Goal: Register for event/course

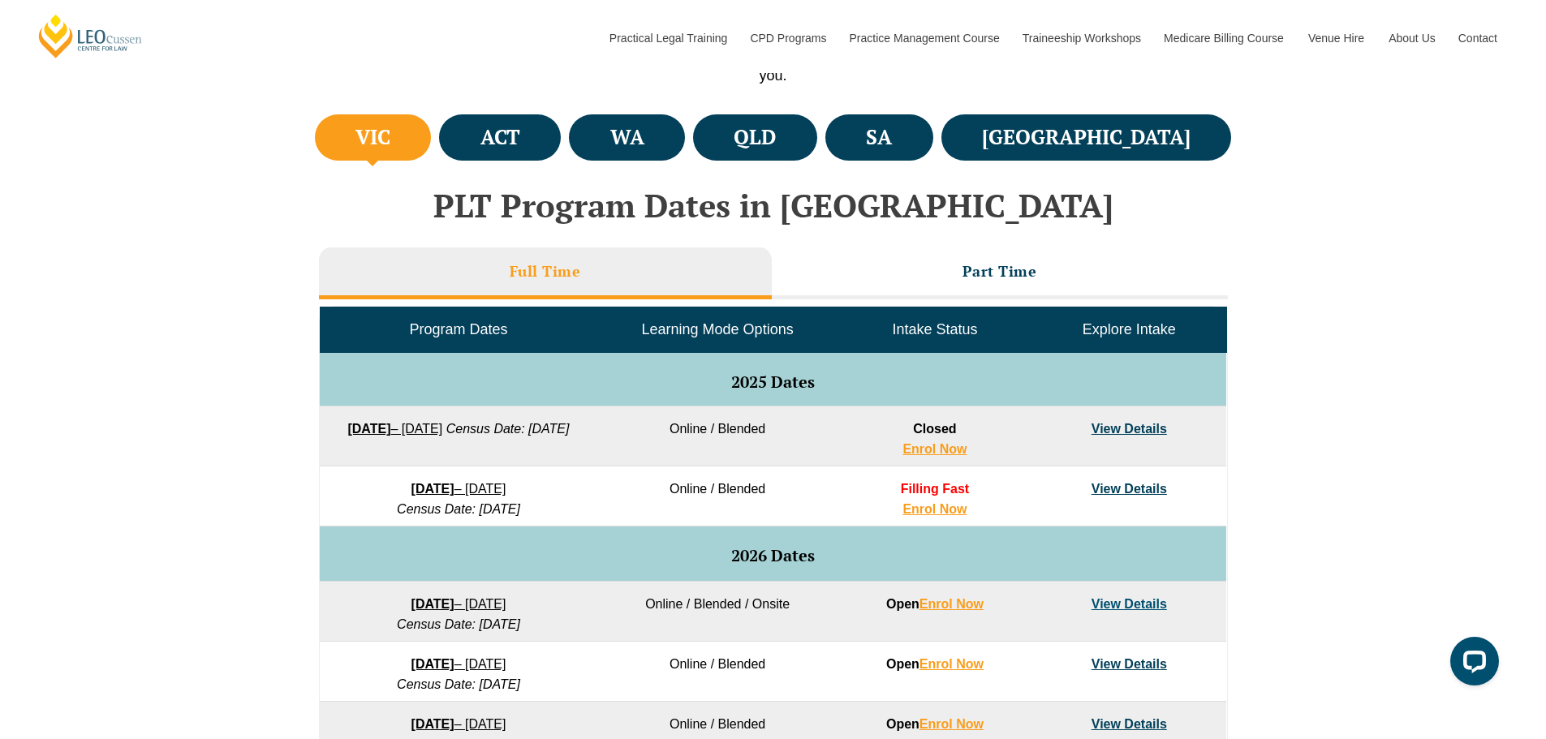
click at [1109, 488] on link "View Details" at bounding box center [1128, 489] width 75 height 14
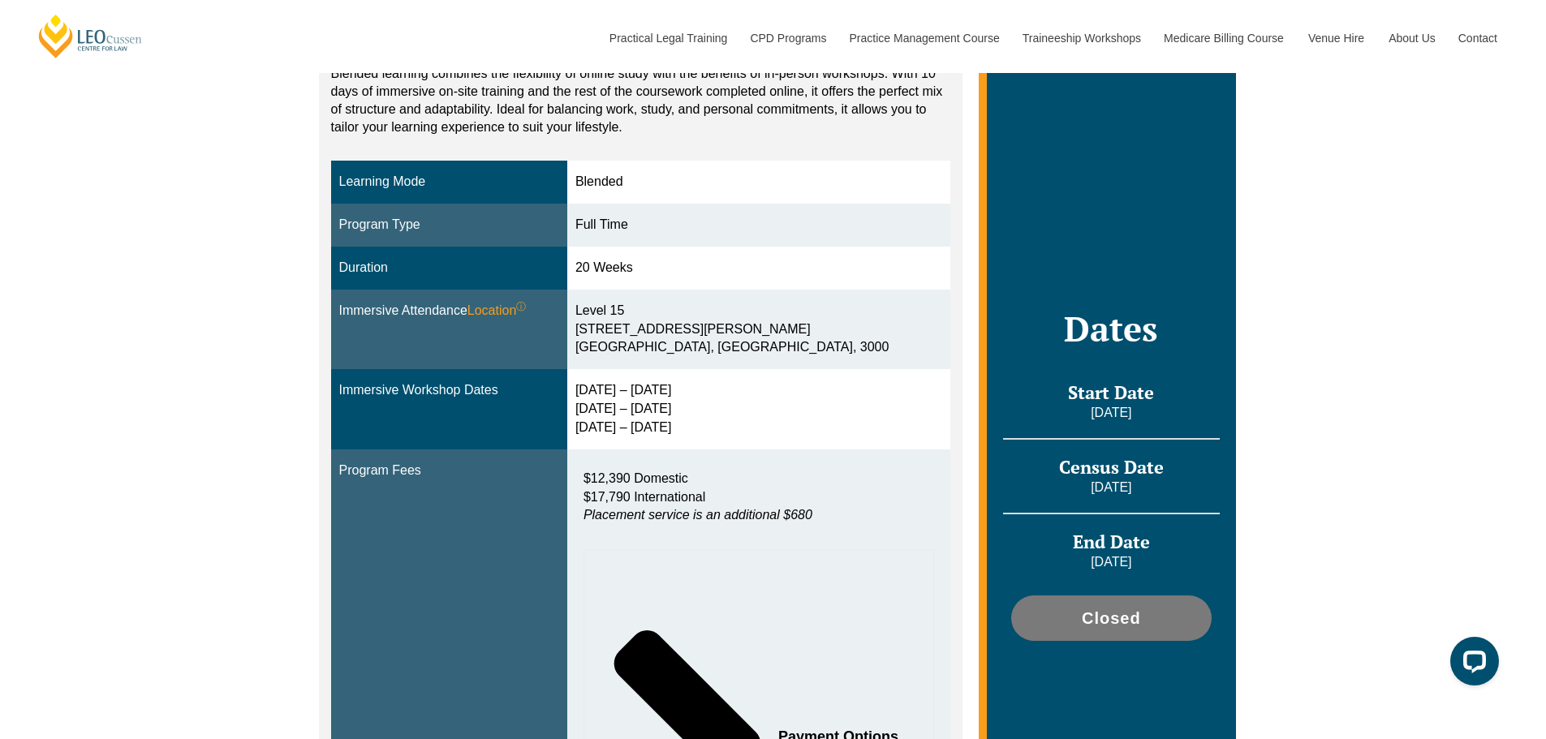
scroll to position [325, 0]
